Goal: Transaction & Acquisition: Purchase product/service

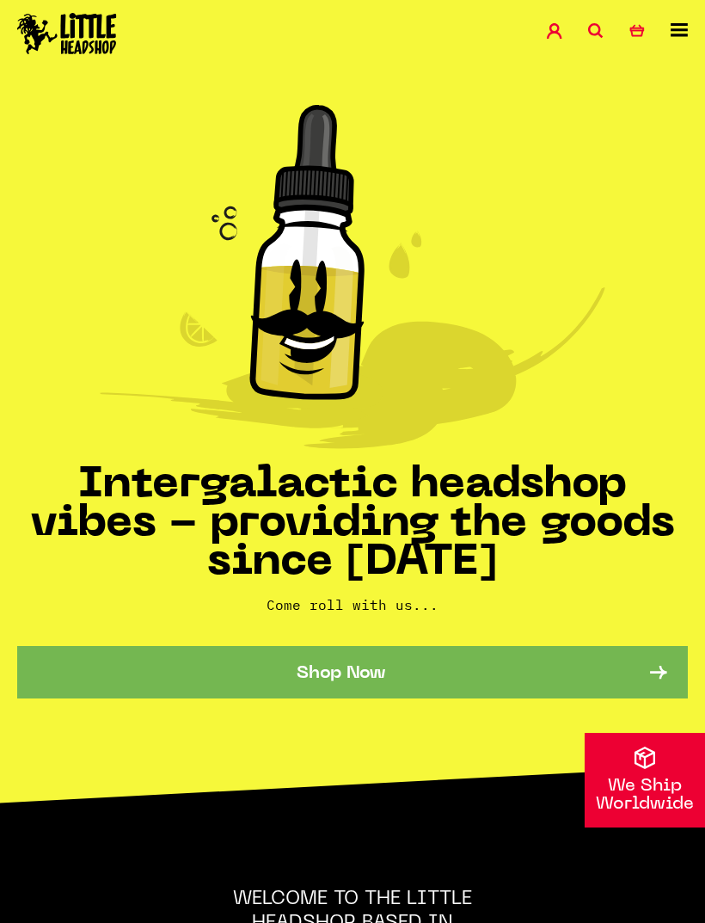
click at [640, 677] on link "Shop Now" at bounding box center [352, 672] width 671 height 52
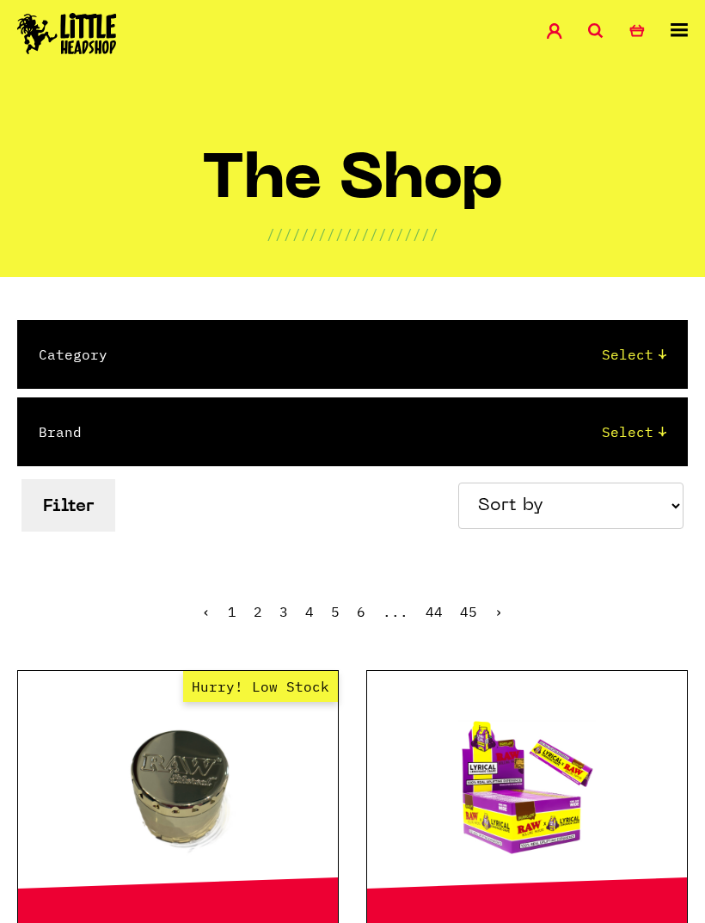
click at [678, 34] on icon at bounding box center [679, 30] width 17 height 14
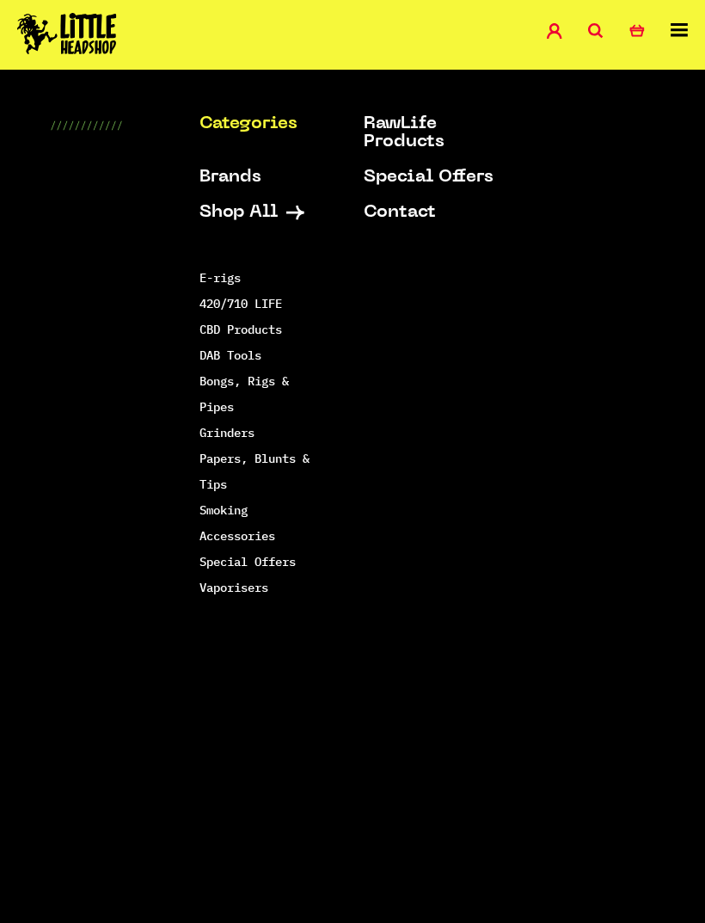
click at [267, 584] on link "Vaporisers" at bounding box center [233, 586] width 69 height 15
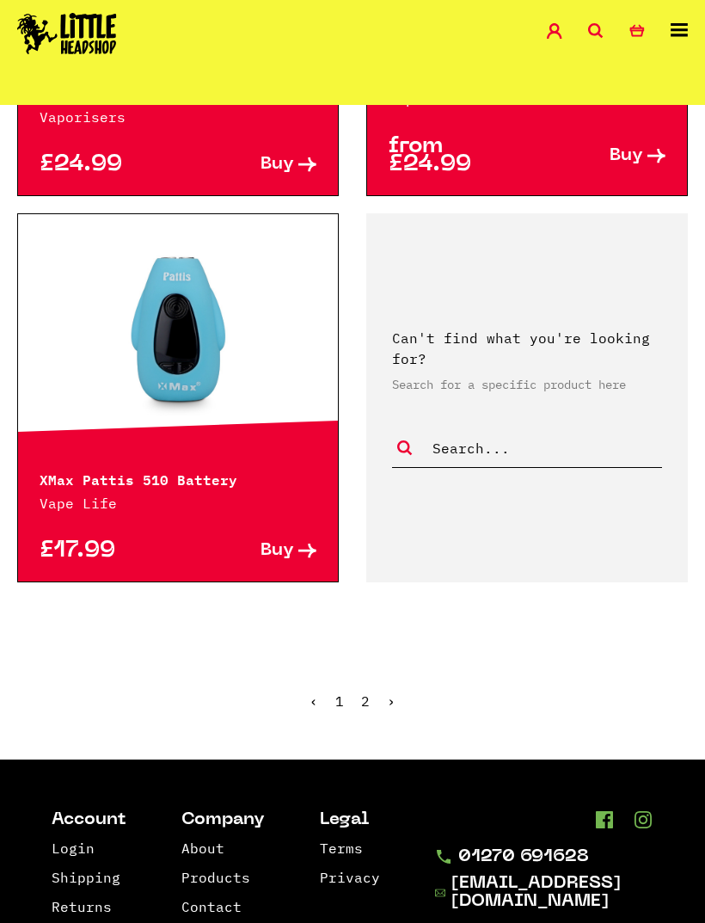
scroll to position [4349, 0]
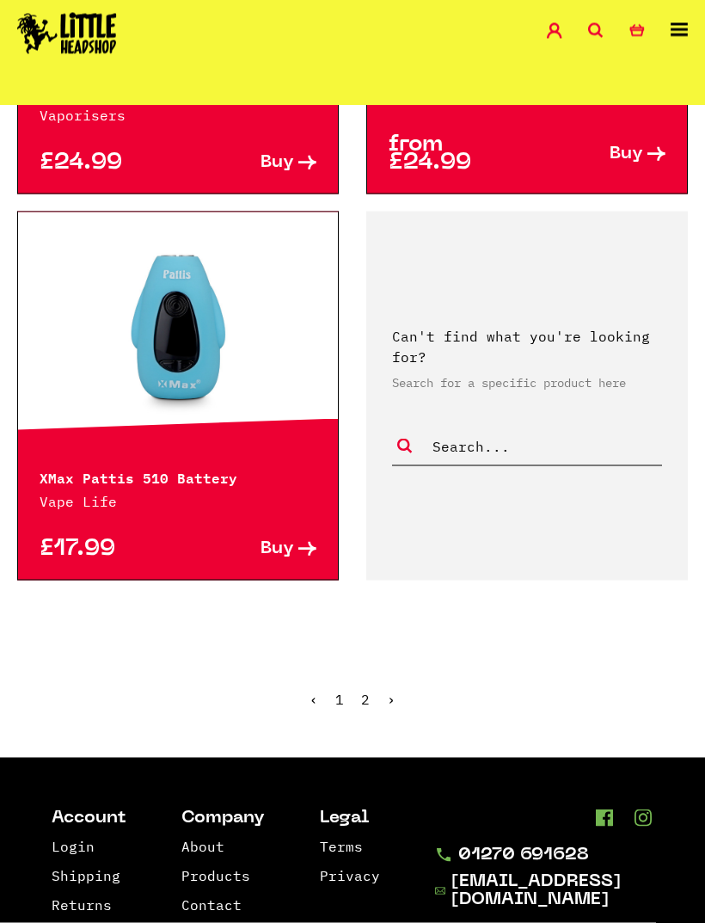
click at [366, 690] on link "2" at bounding box center [365, 698] width 9 height 17
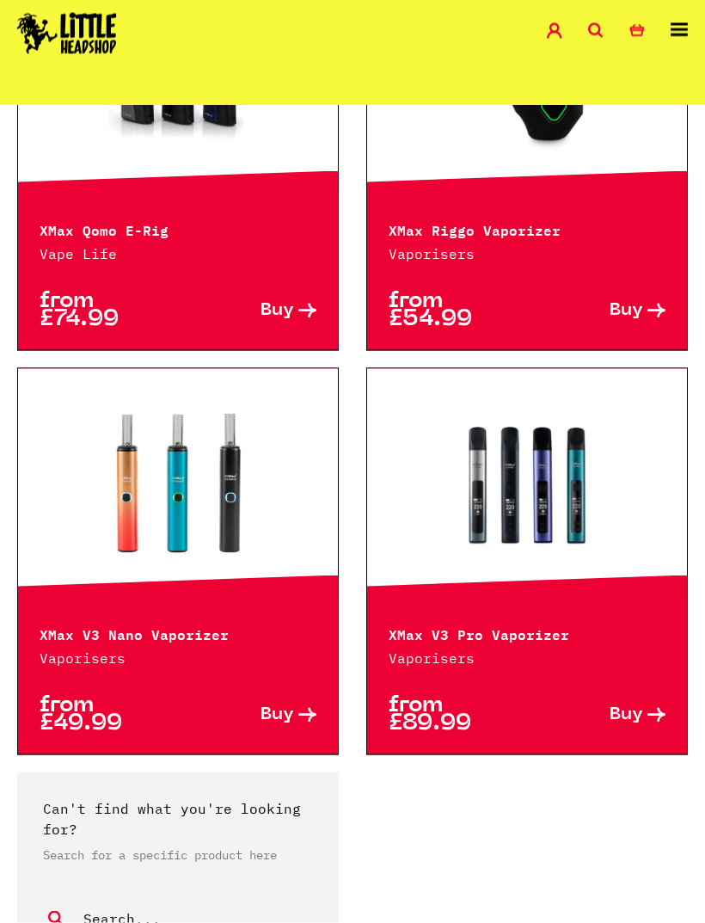
scroll to position [622, 0]
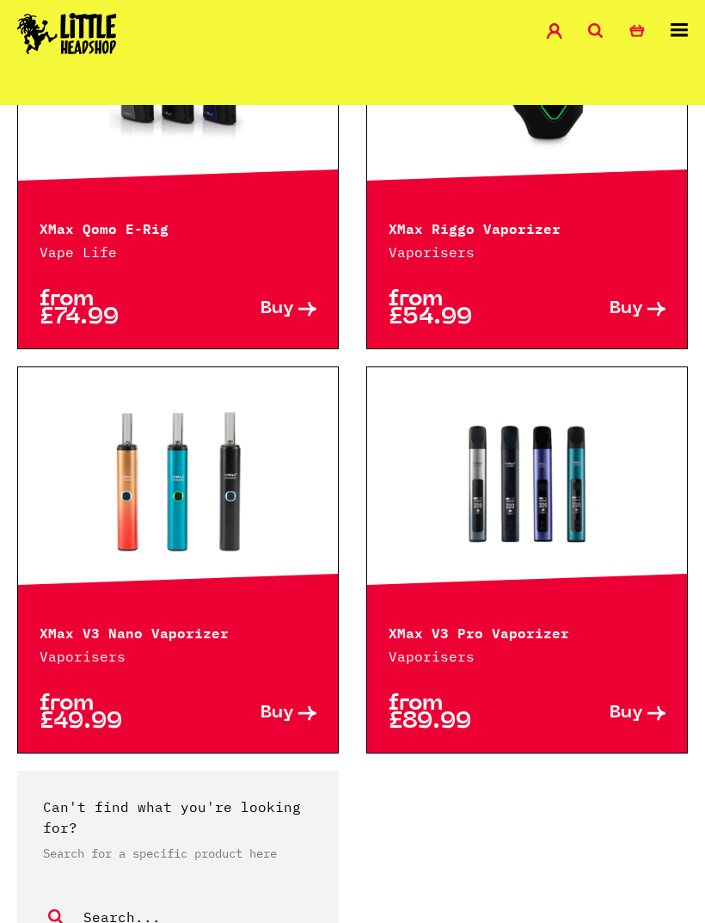
click at [593, 517] on link at bounding box center [527, 483] width 320 height 172
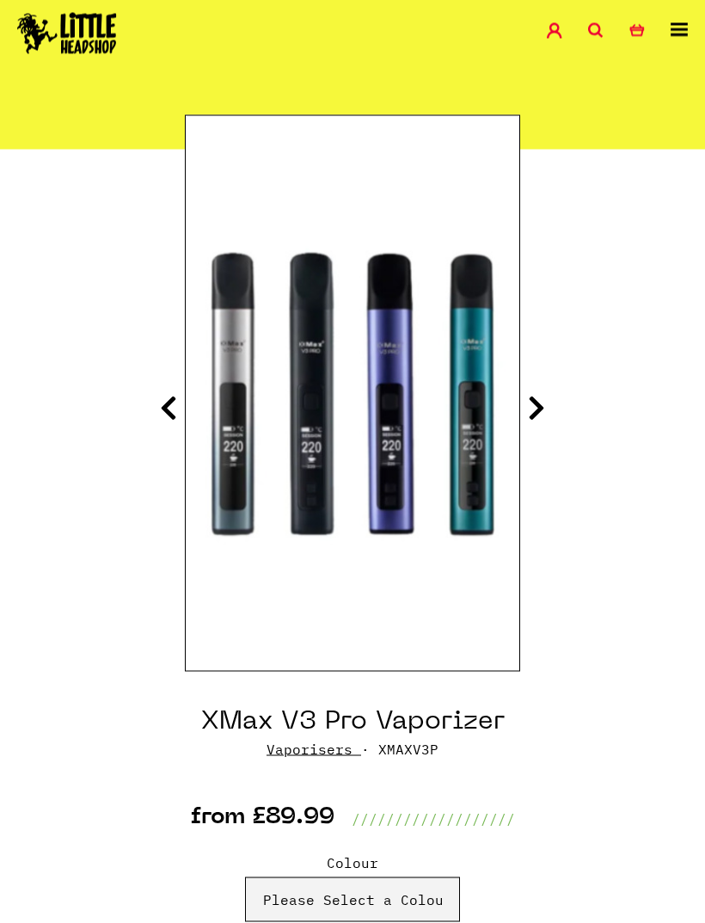
scroll to position [129, 0]
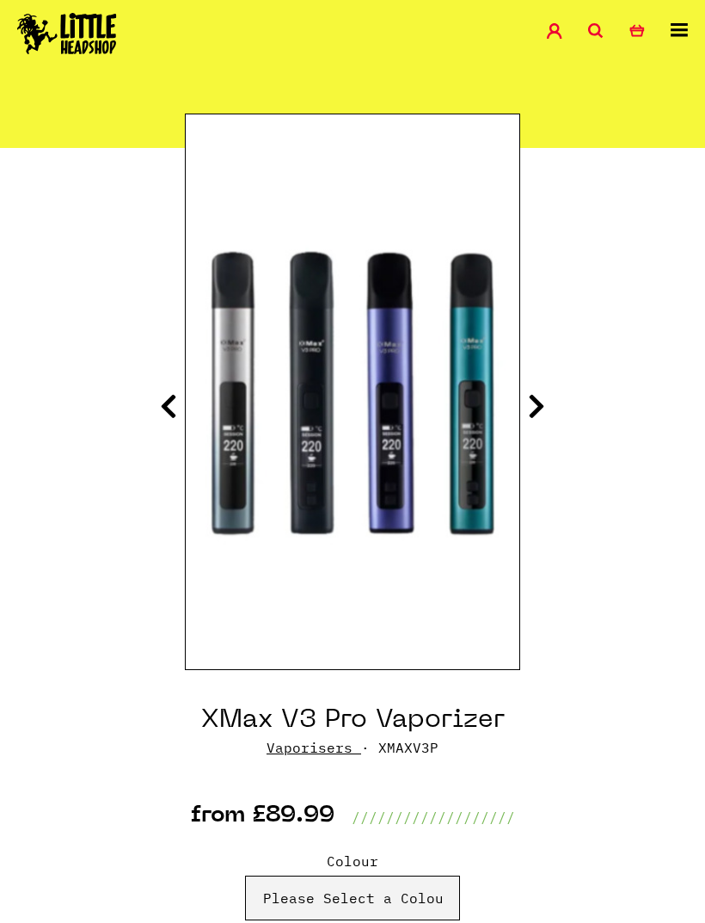
click at [538, 412] on icon at bounding box center [536, 406] width 17 height 28
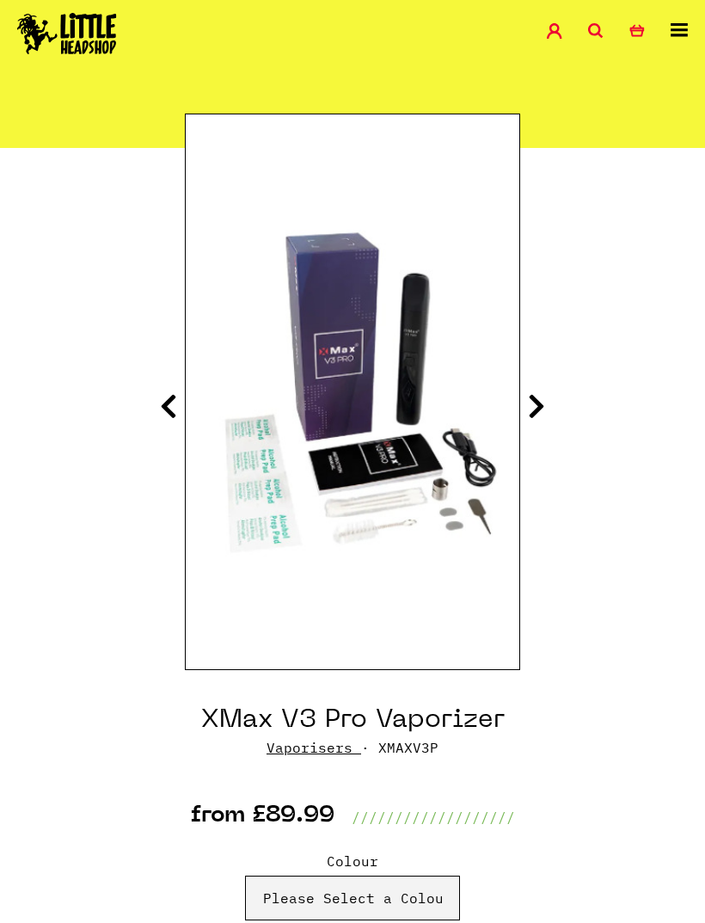
click at [531, 401] on icon at bounding box center [536, 406] width 17 height 28
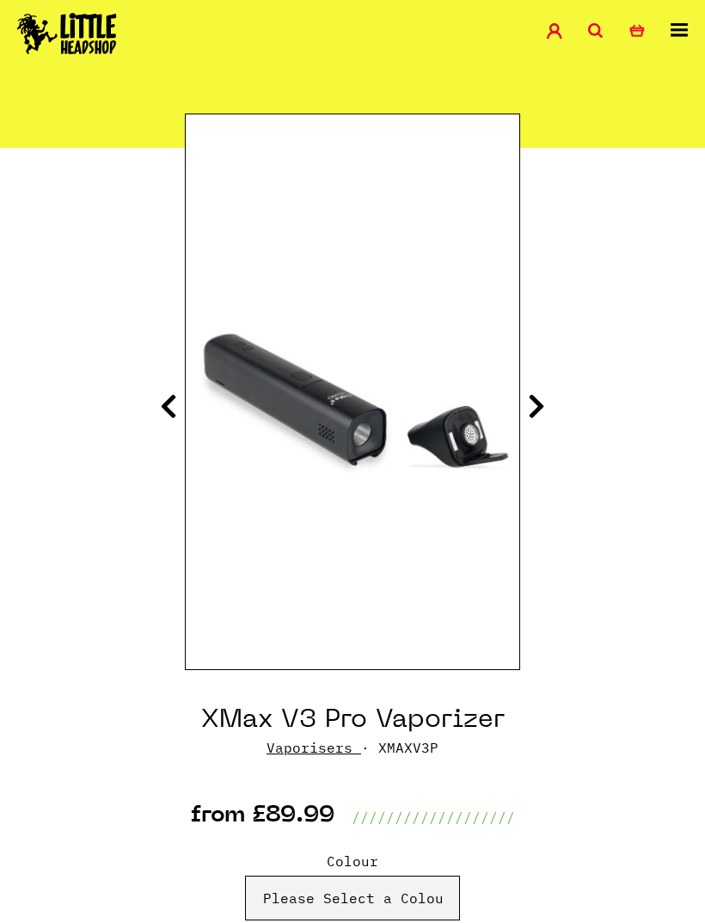
click at [531, 407] on icon at bounding box center [536, 406] width 17 height 28
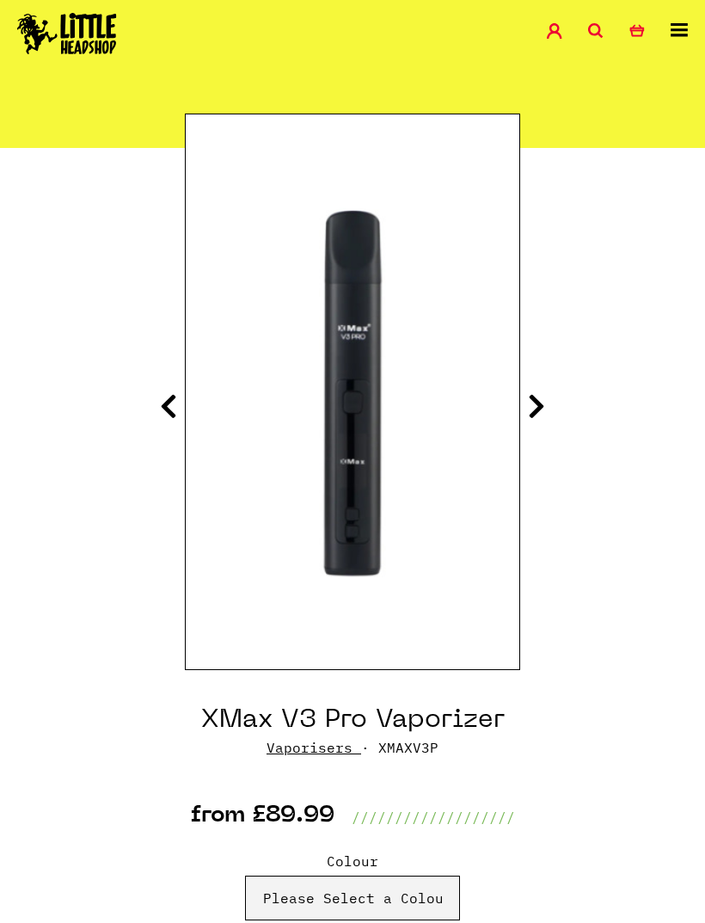
click at [531, 414] on icon at bounding box center [536, 406] width 17 height 28
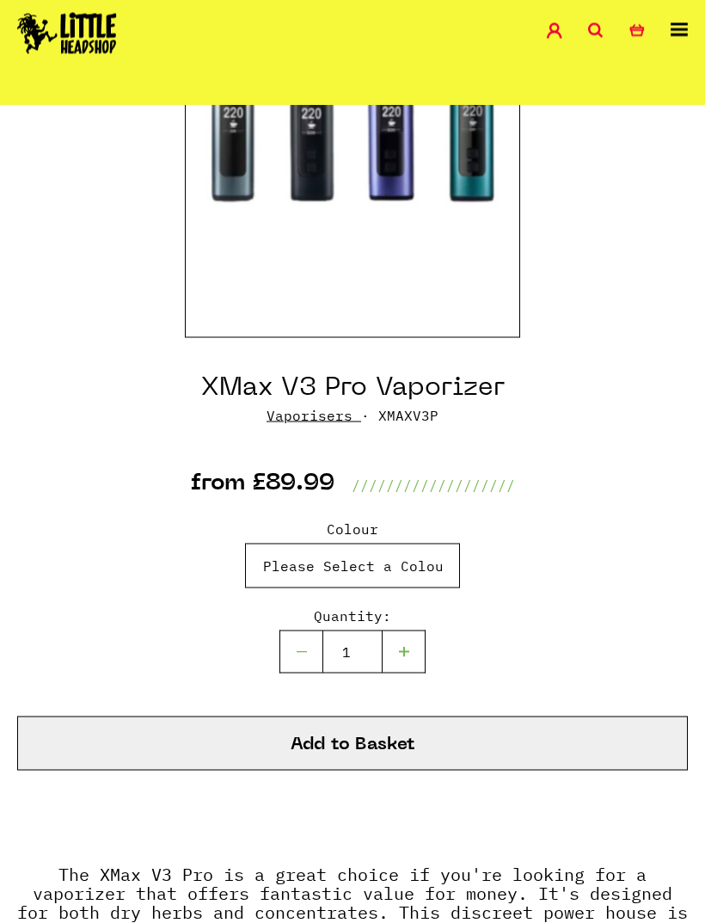
click at [438, 566] on select "Please Select a Colour Black - £89.99 Silver - £89.99 Purple - £89.99 Blue - £8…" at bounding box center [352, 565] width 215 height 45
click at [436, 567] on select "Please Select a Colour Black - £89.99 Silver - £89.99 Purple - £89.99 Blue - £8…" at bounding box center [352, 565] width 215 height 45
select select "1667"
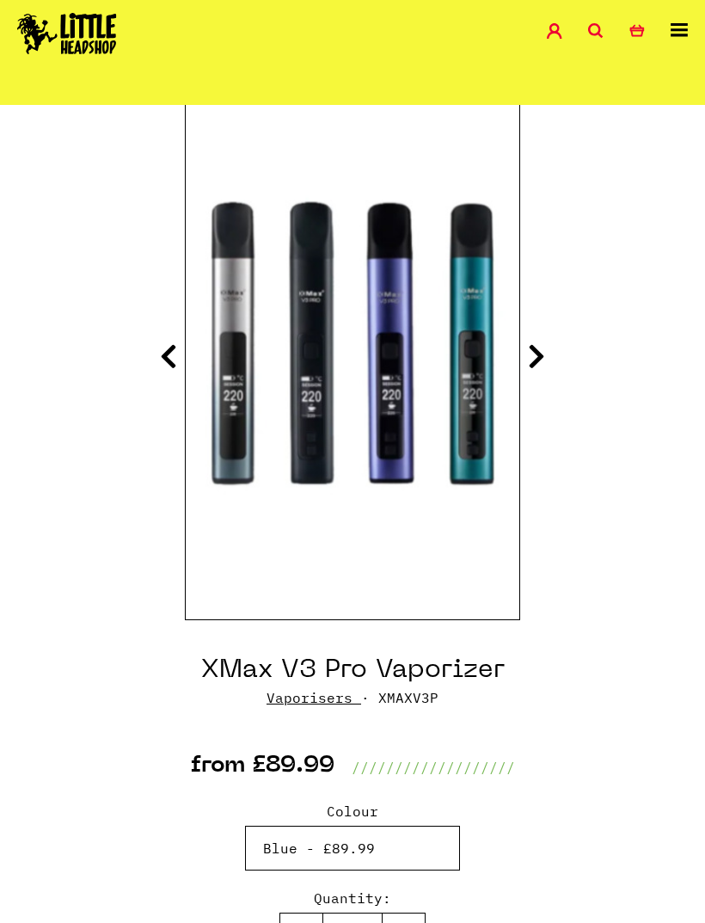
scroll to position [180, 0]
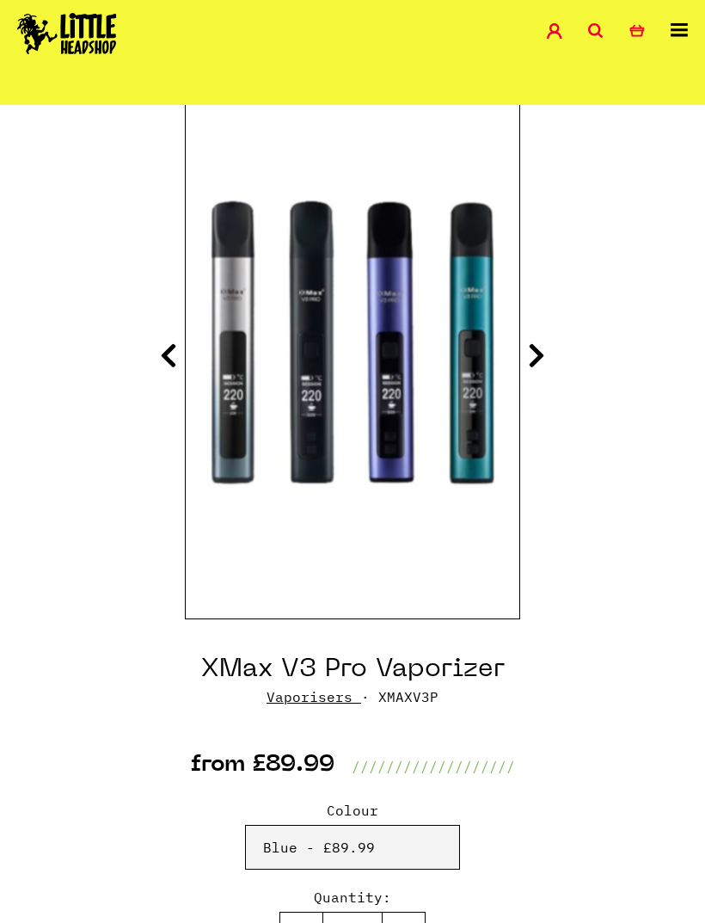
click at [544, 351] on icon at bounding box center [536, 355] width 17 height 28
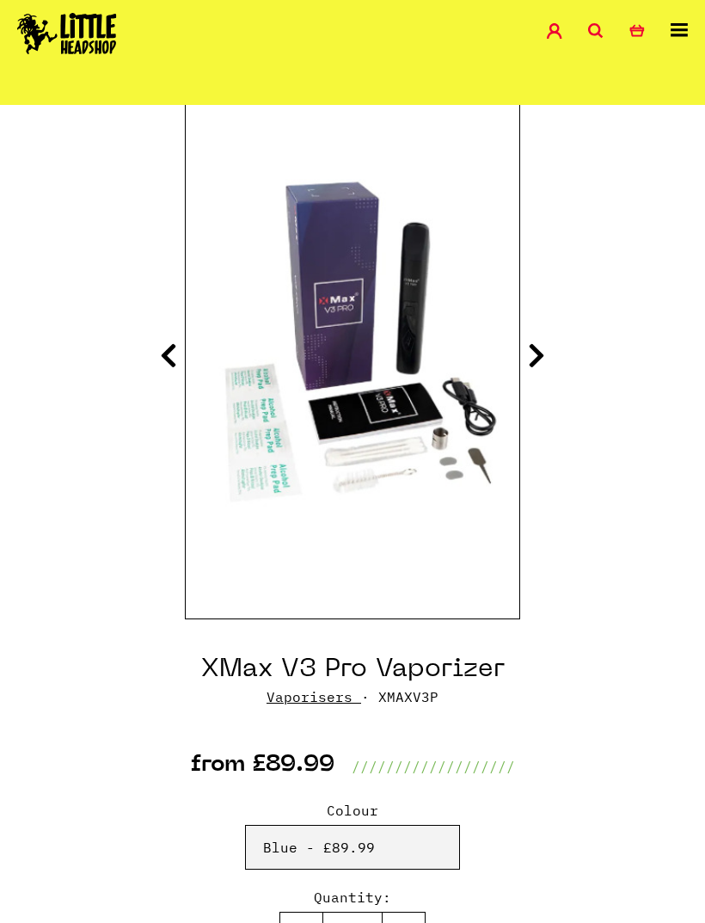
click at [541, 353] on icon at bounding box center [536, 355] width 17 height 28
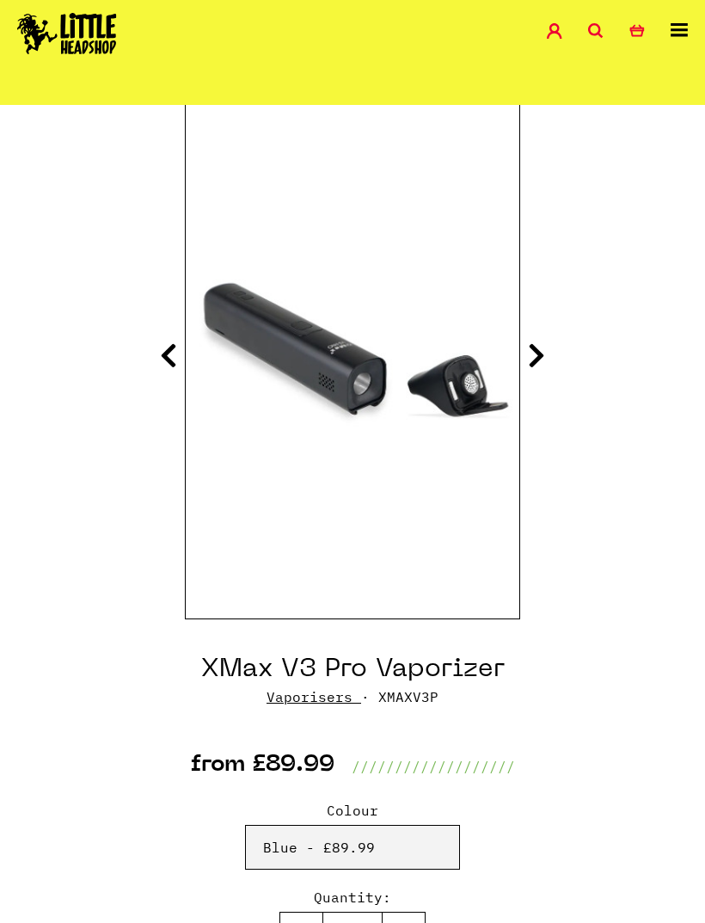
click at [518, 353] on img at bounding box center [353, 340] width 334 height 417
click at [530, 350] on icon at bounding box center [536, 355] width 17 height 28
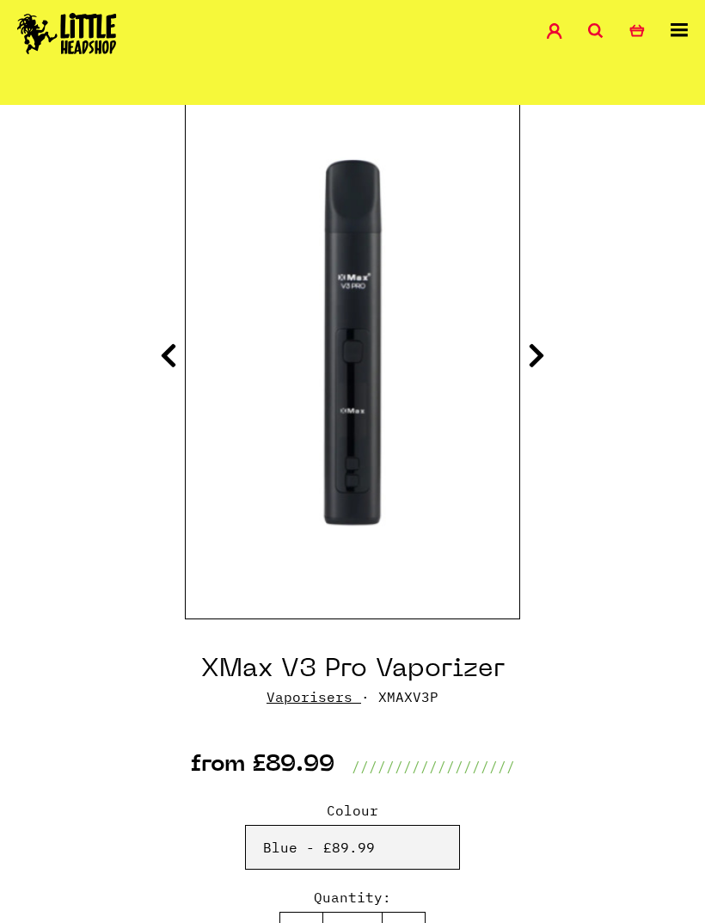
click at [537, 359] on icon at bounding box center [536, 355] width 17 height 28
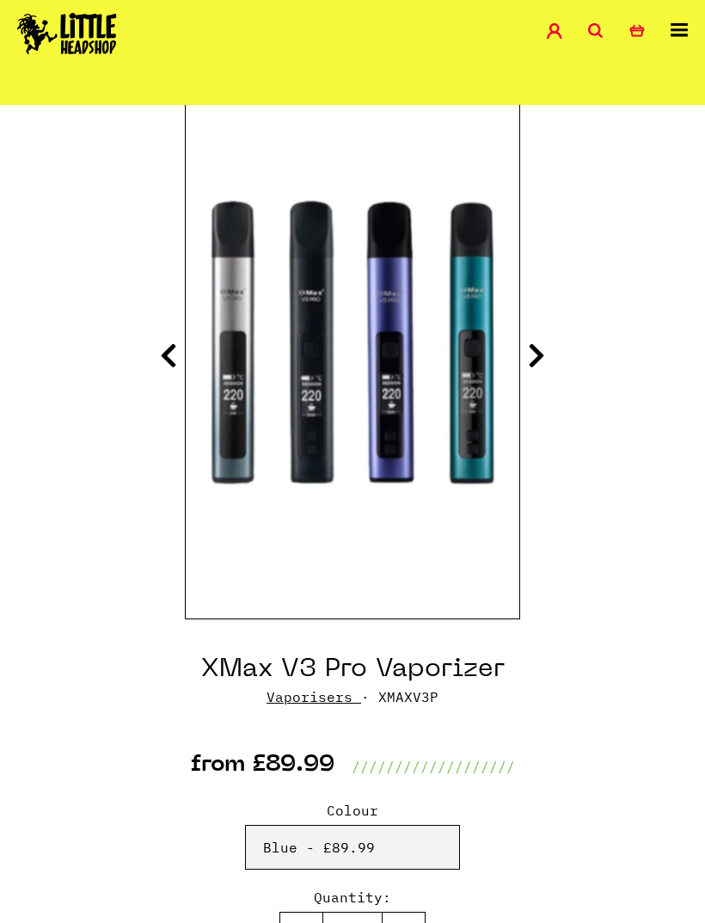
click at [538, 352] on icon at bounding box center [536, 355] width 17 height 28
